Goal: Complete application form

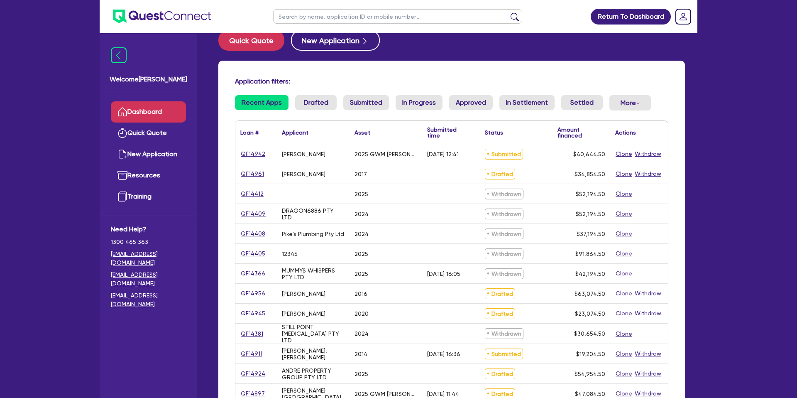
scroll to position [17, 0]
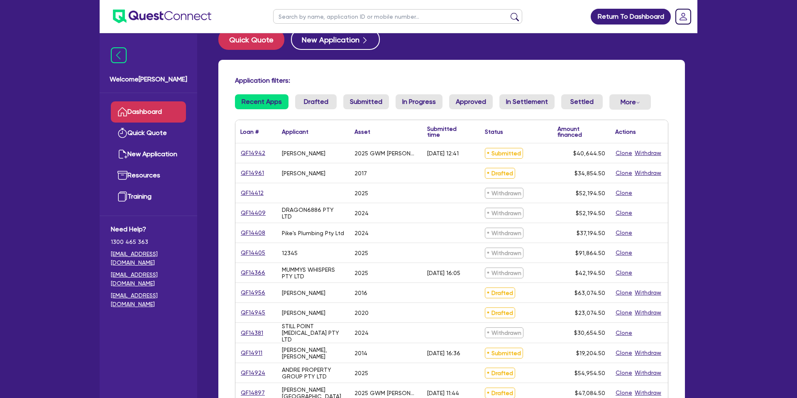
click at [326, 13] on input "text" at bounding box center [397, 16] width 249 height 15
type input "[PERSON_NAME]"
click at [508, 12] on button "submit" at bounding box center [514, 18] width 13 height 12
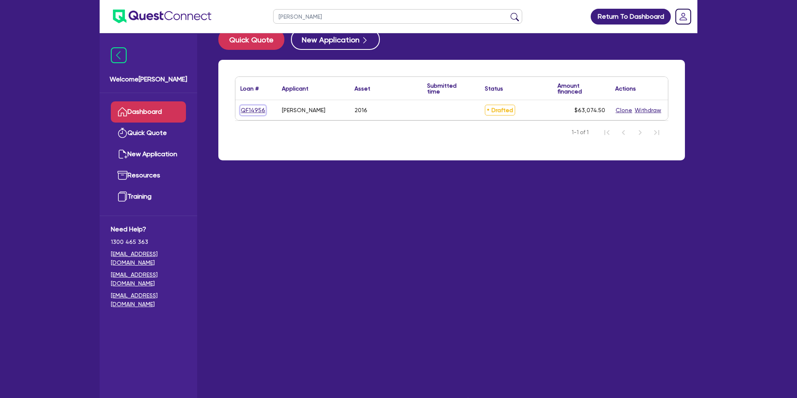
click at [255, 112] on link "QF14956" at bounding box center [252, 110] width 25 height 10
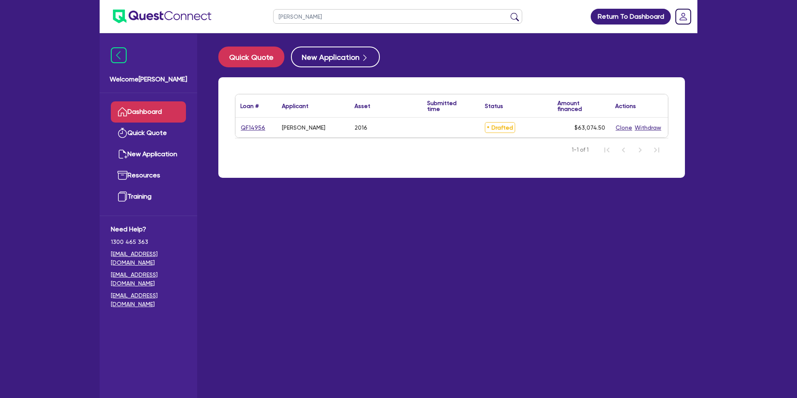
select select "CARS_AND_LIGHT_TRUCKS"
select select "PASSENGER_VEHICLES"
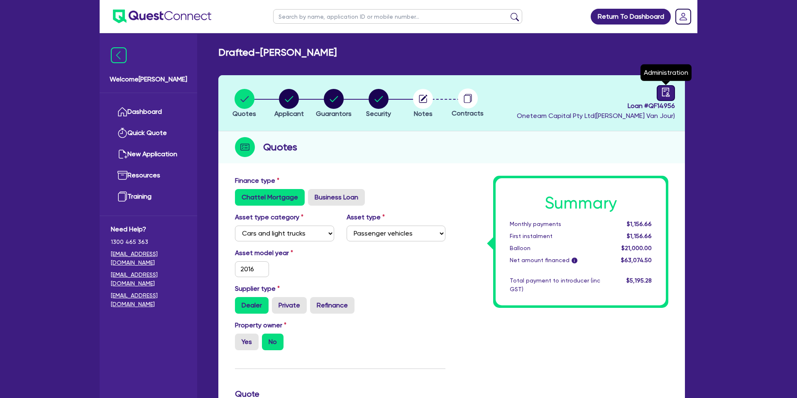
click at [665, 95] on icon "audit" at bounding box center [666, 92] width 9 height 9
select select "DRAFTED_NEW"
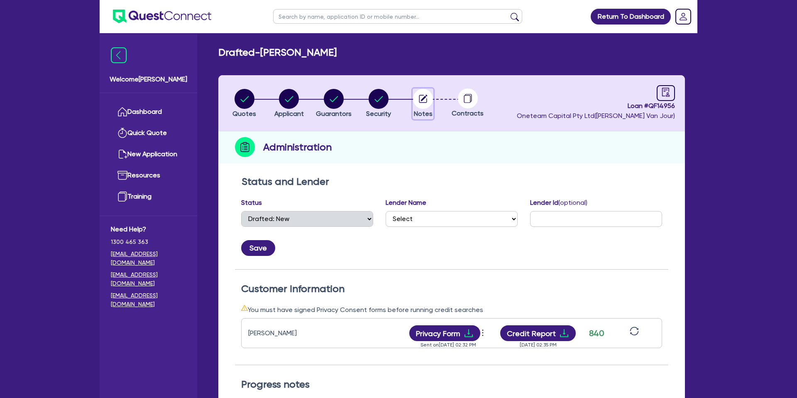
click at [423, 91] on circle "button" at bounding box center [423, 99] width 20 height 20
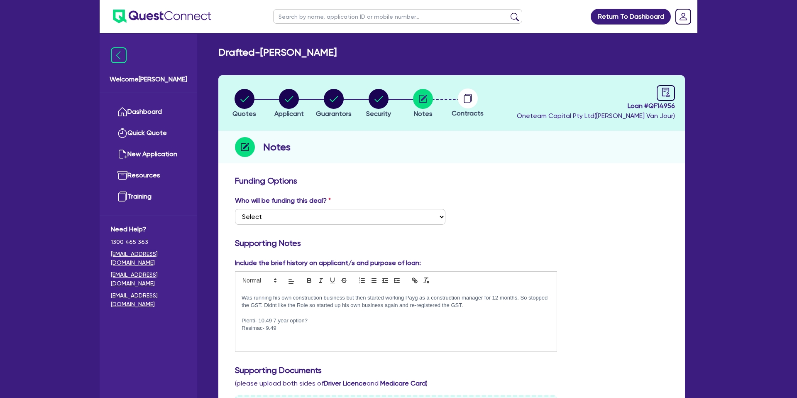
click at [470, 96] on icon at bounding box center [467, 99] width 7 height 8
click at [292, 97] on icon "button" at bounding box center [289, 99] width 20 height 20
select select "SOLE_TRADER"
select select "BUILDING_CONSTRUCTION"
select select "TRADES_SERVICES_CONSUMERS"
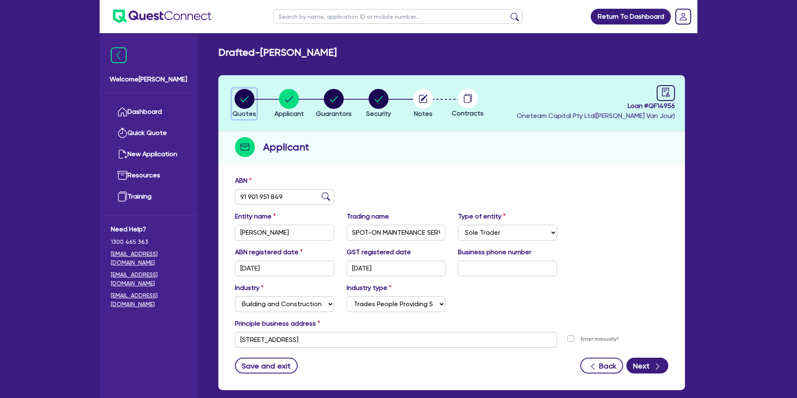
click at [247, 96] on circle "button" at bounding box center [245, 99] width 20 height 20
select select "CARS_AND_LIGHT_TRUCKS"
select select "PASSENGER_VEHICLES"
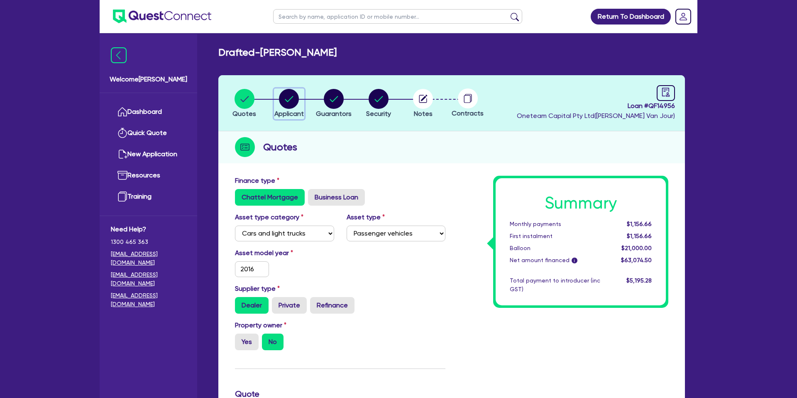
click at [290, 98] on circle "button" at bounding box center [289, 99] width 20 height 20
select select "SOLE_TRADER"
select select "BUILDING_CONSTRUCTION"
select select "TRADES_SERVICES_CONSUMERS"
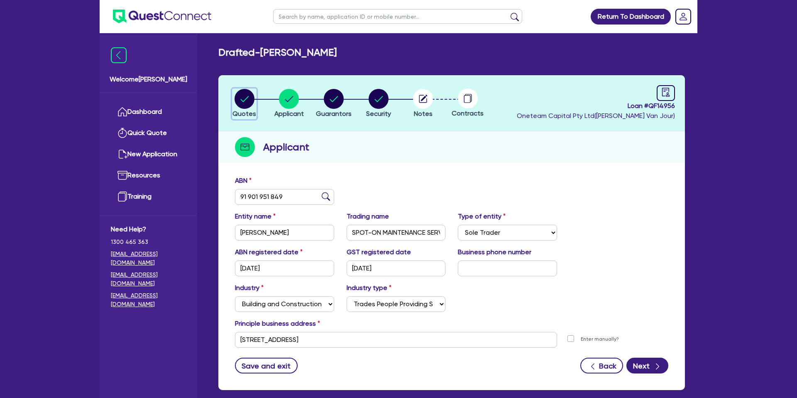
click at [248, 98] on circle "button" at bounding box center [245, 99] width 20 height 20
select select "CARS_AND_LIGHT_TRUCKS"
select select "PASSENGER_VEHICLES"
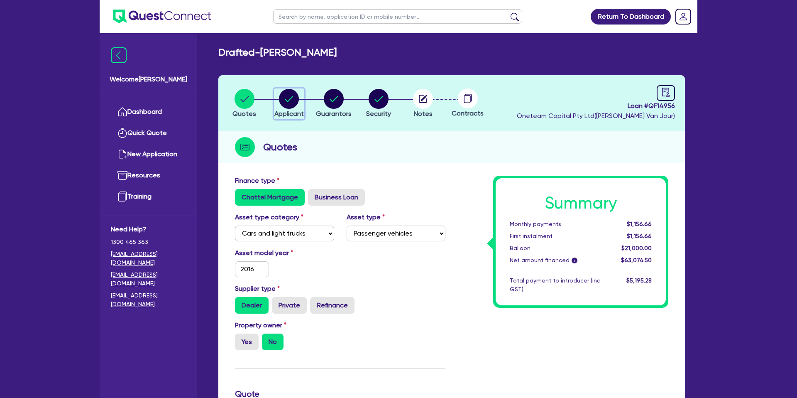
click at [282, 102] on circle "button" at bounding box center [289, 99] width 20 height 20
select select "SOLE_TRADER"
select select "BUILDING_CONSTRUCTION"
select select "TRADES_SERVICES_CONSUMERS"
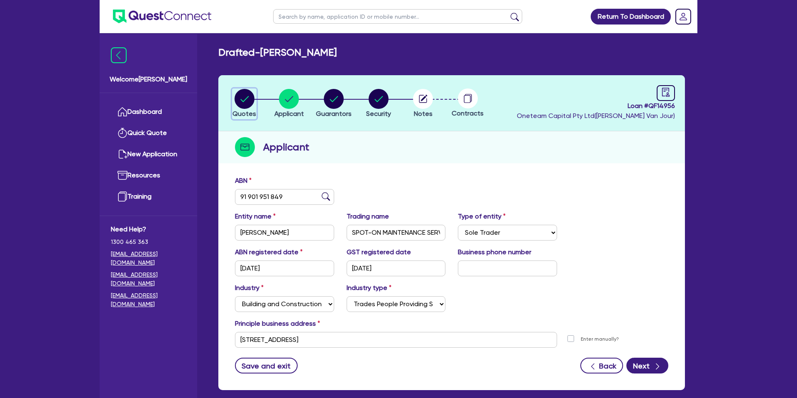
click at [255, 103] on div "button" at bounding box center [245, 99] width 24 height 20
select select "CARS_AND_LIGHT_TRUCKS"
select select "PASSENGER_VEHICLES"
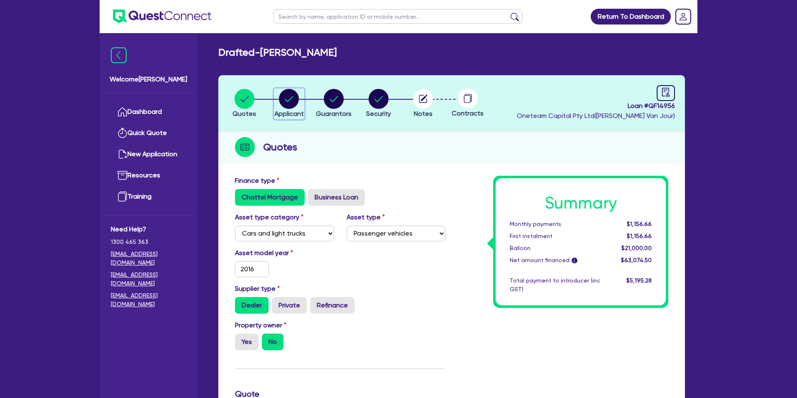
click at [291, 96] on circle "button" at bounding box center [289, 99] width 20 height 20
select select "SOLE_TRADER"
select select "BUILDING_CONSTRUCTION"
select select "TRADES_SERVICES_CONSUMERS"
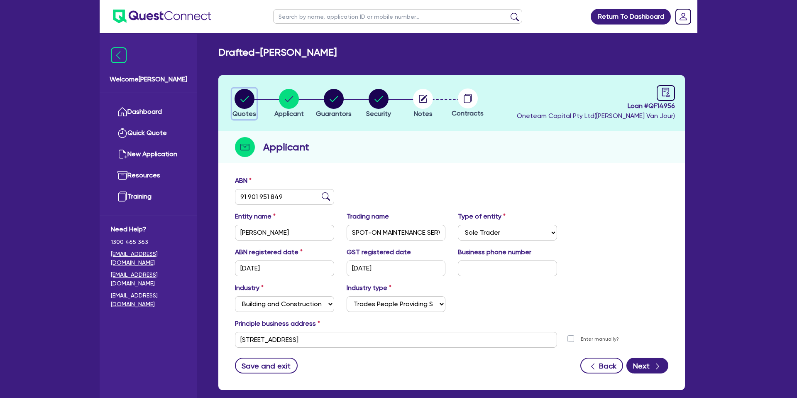
click at [241, 99] on icon "button" at bounding box center [245, 99] width 20 height 20
select select "CARS_AND_LIGHT_TRUCKS"
select select "PASSENGER_VEHICLES"
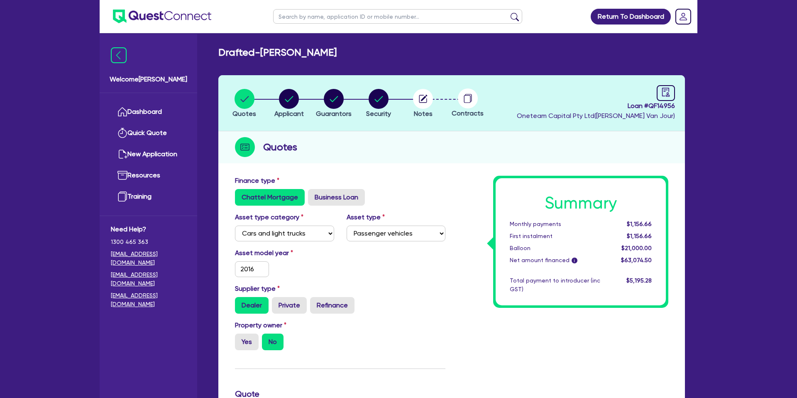
drag, startPoint x: 368, startPoint y: 120, endPoint x: 308, endPoint y: 109, distance: 60.8
click at [366, 120] on header "Quotes Applicant [GEOGRAPHIC_DATA] Security Notes Contracts Loan # QF14956 Onet…" at bounding box center [451, 103] width 467 height 56
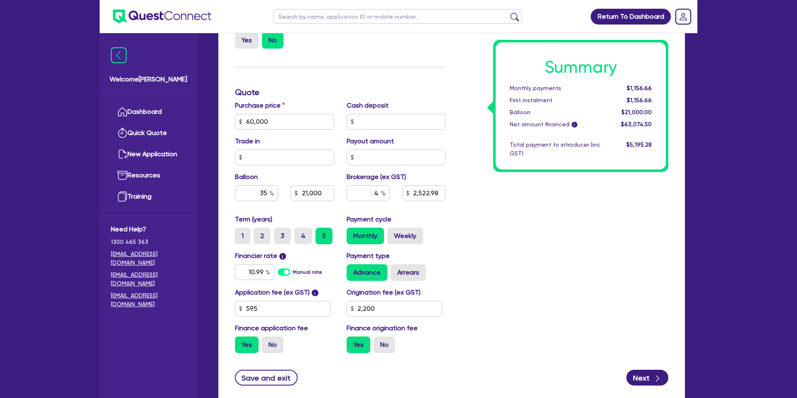
scroll to position [302, 0]
click at [522, 164] on div "Summary Monthly payments $1,156.66 First instalment $1,156.66 Balloon $21,000.0…" at bounding box center [581, 105] width 170 height 127
click at [277, 125] on input "60,000" at bounding box center [284, 121] width 99 height 16
type input "60,000"
type input "21,000"
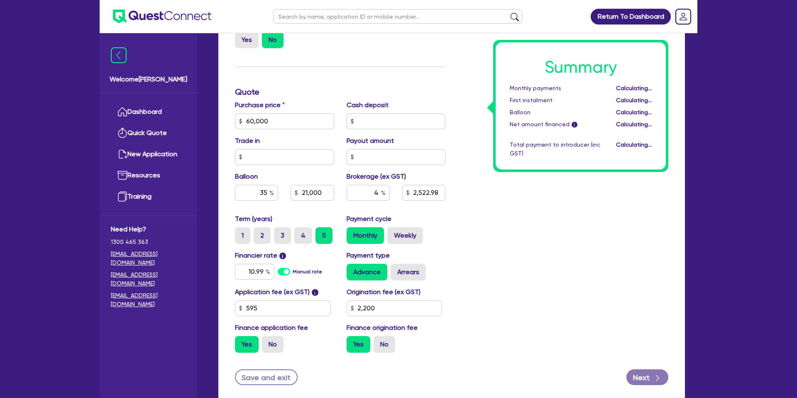
type input "2,522.98"
type input "2,200"
type input "60,000"
type input "21,000"
type input "2,522.98"
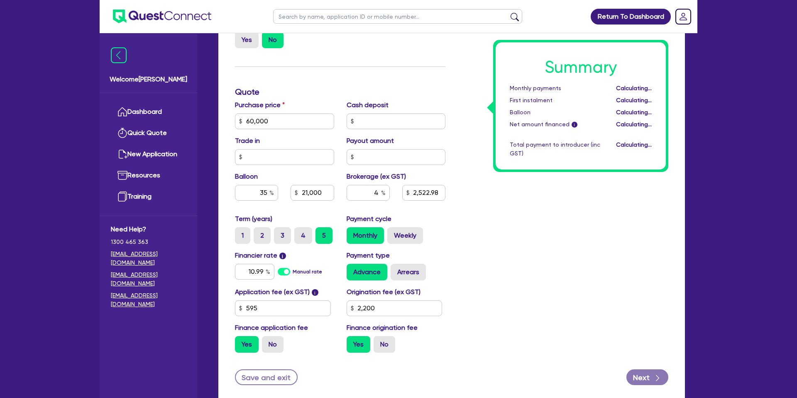
type input "2,200"
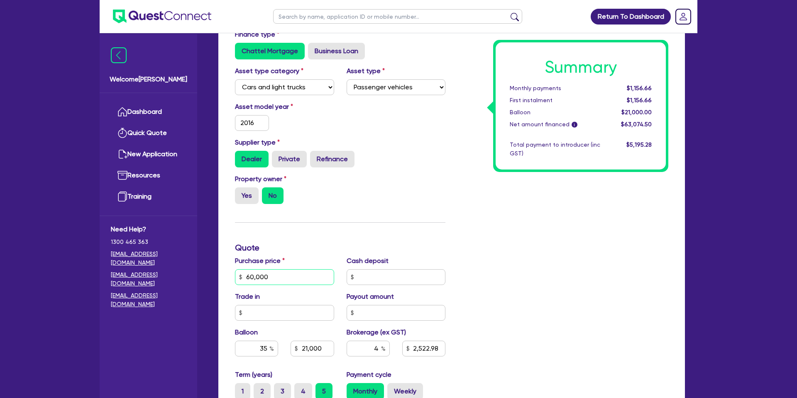
scroll to position [0, 0]
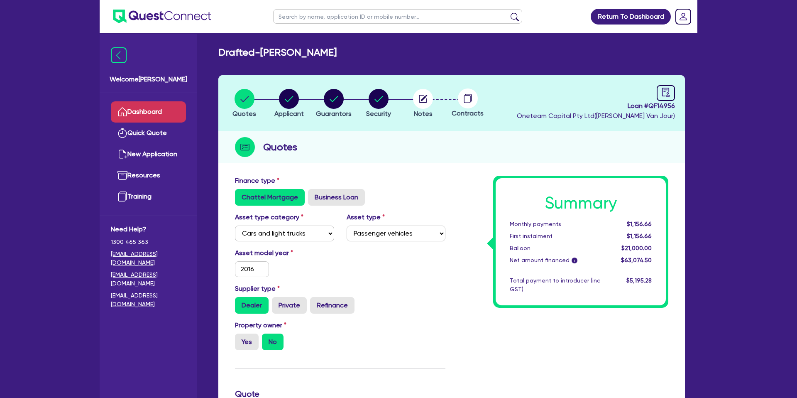
click at [159, 112] on link "Dashboard" at bounding box center [148, 111] width 75 height 21
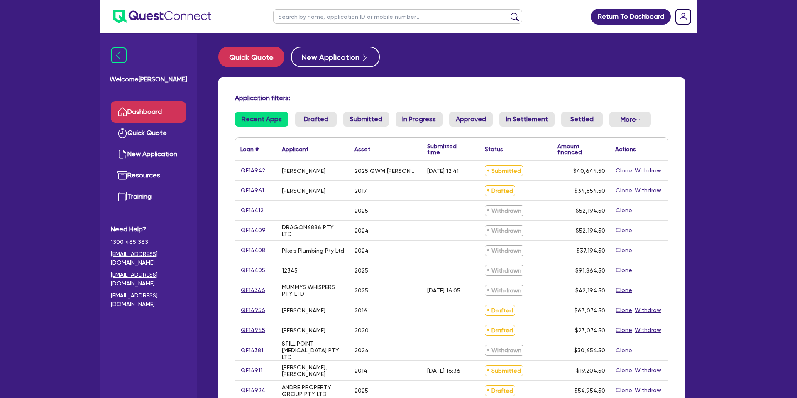
click at [338, 19] on input "text" at bounding box center [397, 16] width 249 height 15
type input "grant"
click at [508, 12] on button "submit" at bounding box center [514, 18] width 13 height 12
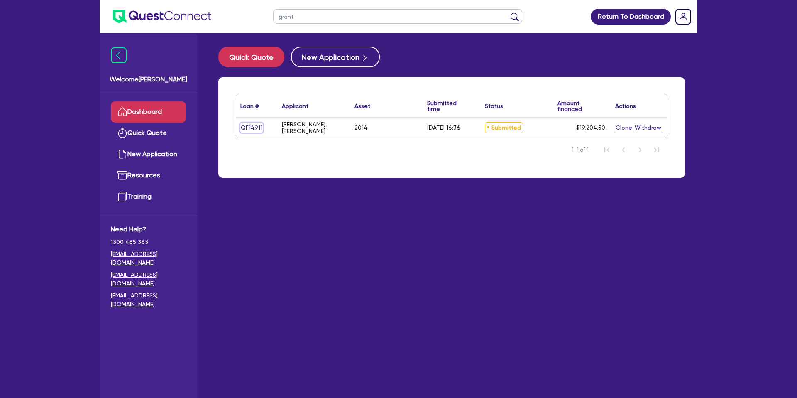
click at [257, 128] on link "QF14911" at bounding box center [251, 128] width 22 height 10
select select "CARS_AND_LIGHT_TRUCKS"
select select "PASSENGER_VEHICLES"
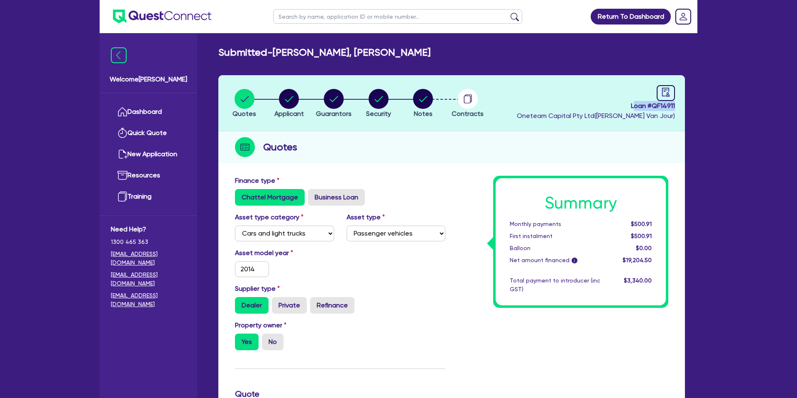
drag, startPoint x: 637, startPoint y: 107, endPoint x: 659, endPoint y: 115, distance: 22.7
click at [725, 109] on div "Return To Dashboard Edit Profile Logout Welcome [PERSON_NAME] Quick Quote New A…" at bounding box center [398, 377] width 797 height 754
drag, startPoint x: 634, startPoint y: 115, endPoint x: 504, endPoint y: 115, distance: 129.6
click at [634, 115] on span "Oneteam Capital Pty Ltd ( [PERSON_NAME] )" at bounding box center [596, 116] width 158 height 8
drag, startPoint x: 289, startPoint y: 99, endPoint x: 323, endPoint y: 99, distance: 34.1
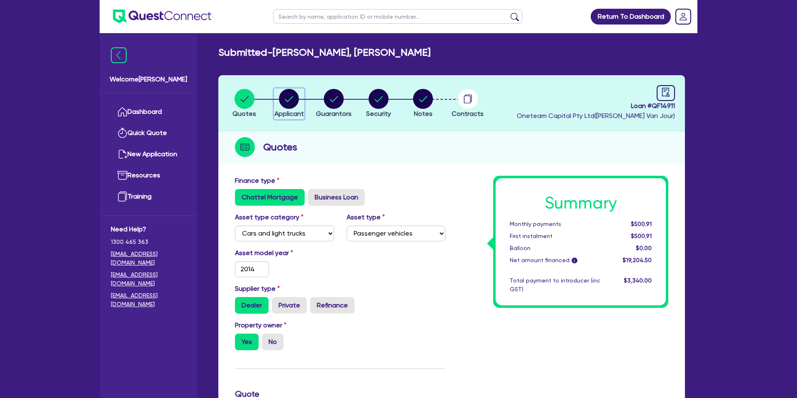
click at [289, 99] on circle "button" at bounding box center [289, 99] width 20 height 20
select select "SOLE_TRADER"
select select "BUILDING_CONSTRUCTION"
select select "TRADES_SERVICES_BUSINESSES_GOVERNMENT"
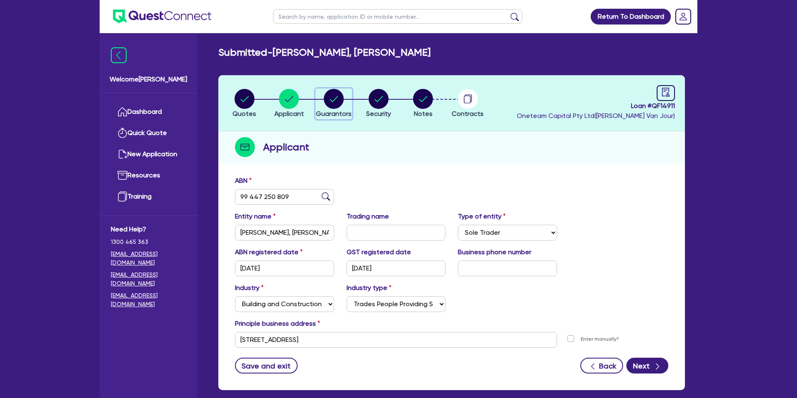
click at [336, 96] on circle "button" at bounding box center [334, 99] width 20 height 20
select select "MR"
select select "WA"
select select "MARRIED"
select select "PROPERTY"
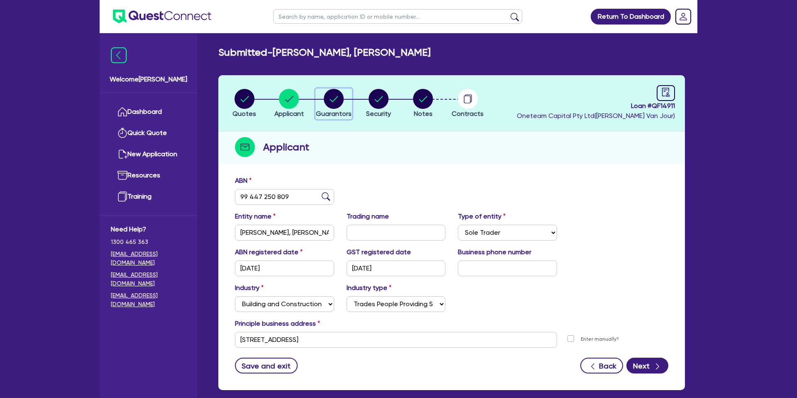
select select "CASH"
select select "HOUSEHOLD_PERSONAL"
select select "VEHICLE"
select select "MORTGAGE"
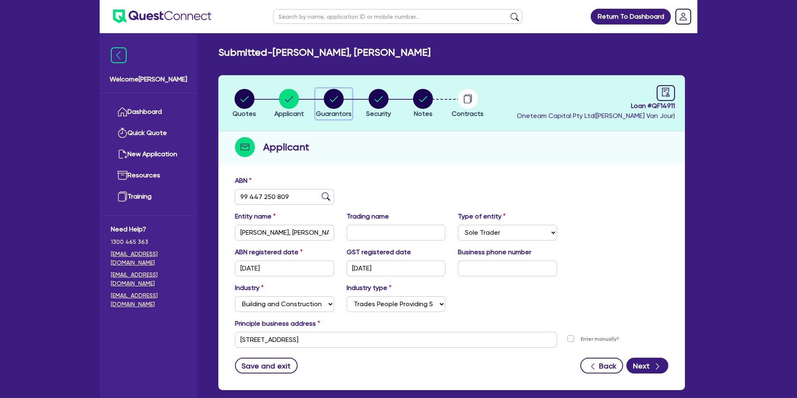
select select "CREDIT_CARD"
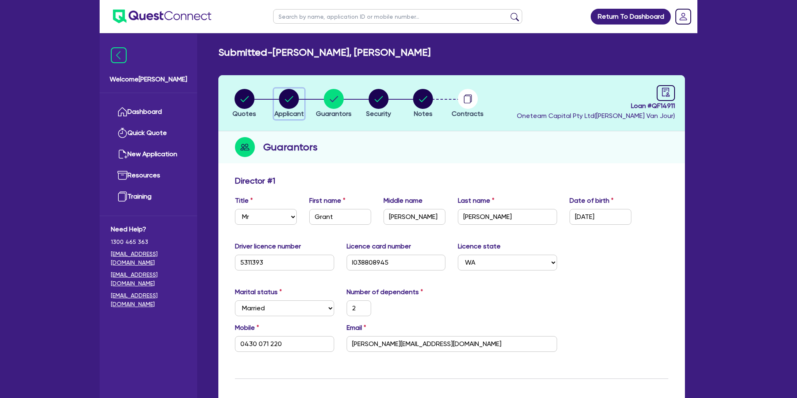
drag, startPoint x: 296, startPoint y: 100, endPoint x: 285, endPoint y: 116, distance: 19.1
click at [295, 100] on circle "button" at bounding box center [289, 99] width 20 height 20
select select "SOLE_TRADER"
select select "BUILDING_CONSTRUCTION"
select select "TRADES_SERVICES_BUSINESSES_GOVERNMENT"
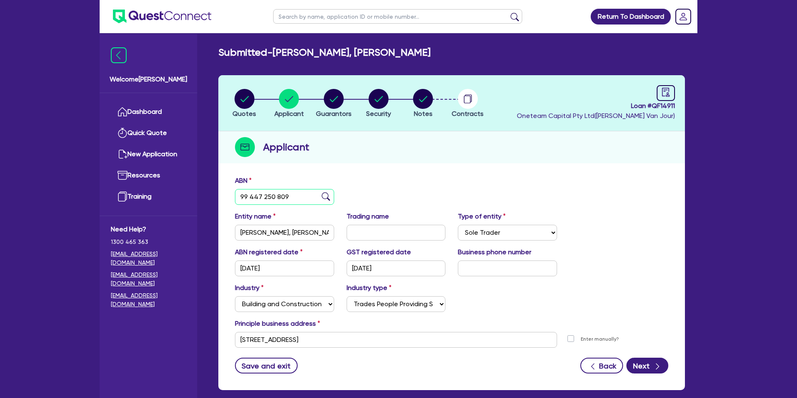
click at [265, 196] on input "99 447 250 809" at bounding box center [284, 197] width 99 height 16
click at [429, 97] on circle "button" at bounding box center [423, 99] width 20 height 20
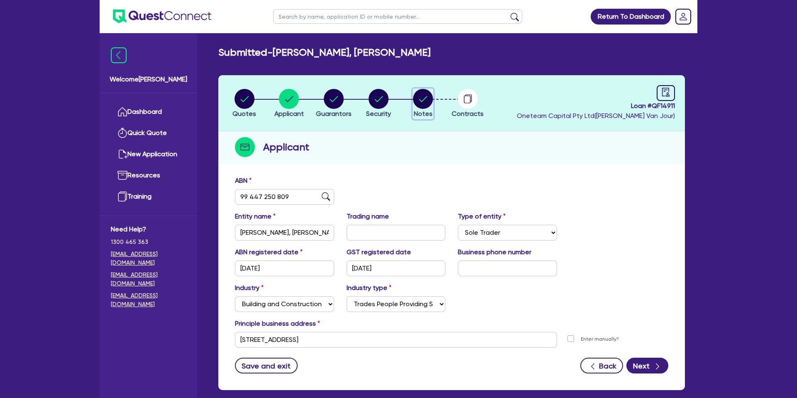
select select "Other"
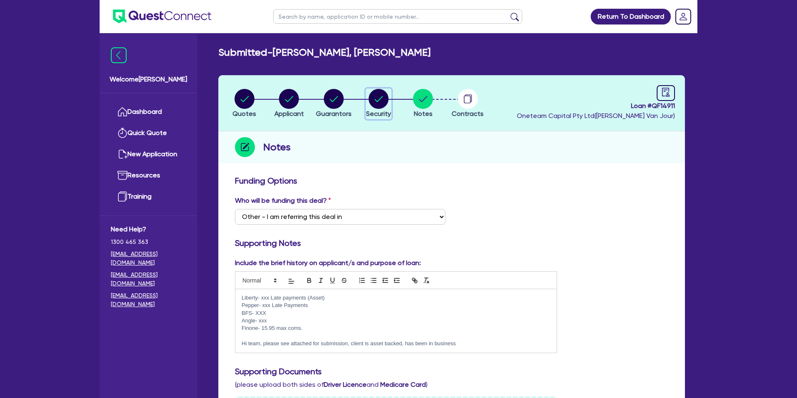
click at [375, 103] on circle "button" at bounding box center [379, 99] width 20 height 20
select select "CARS_AND_LIGHT_TRUCKS"
select select "PASSENGER_VEHICLES"
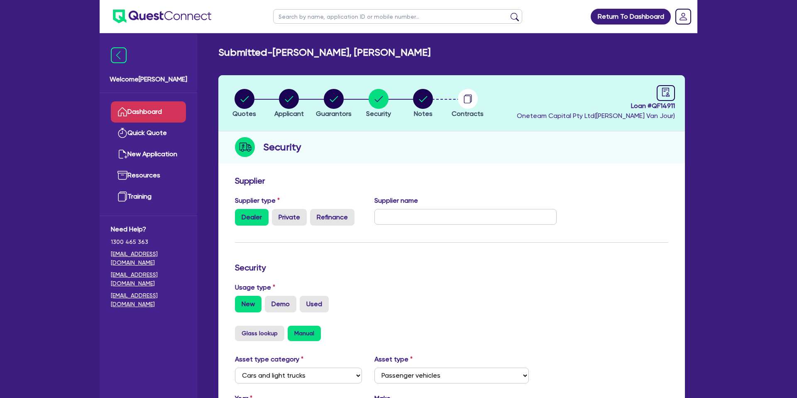
click at [147, 120] on link "Dashboard" at bounding box center [148, 111] width 75 height 21
